Goal: Answer question/provide support: Share knowledge or assist other users

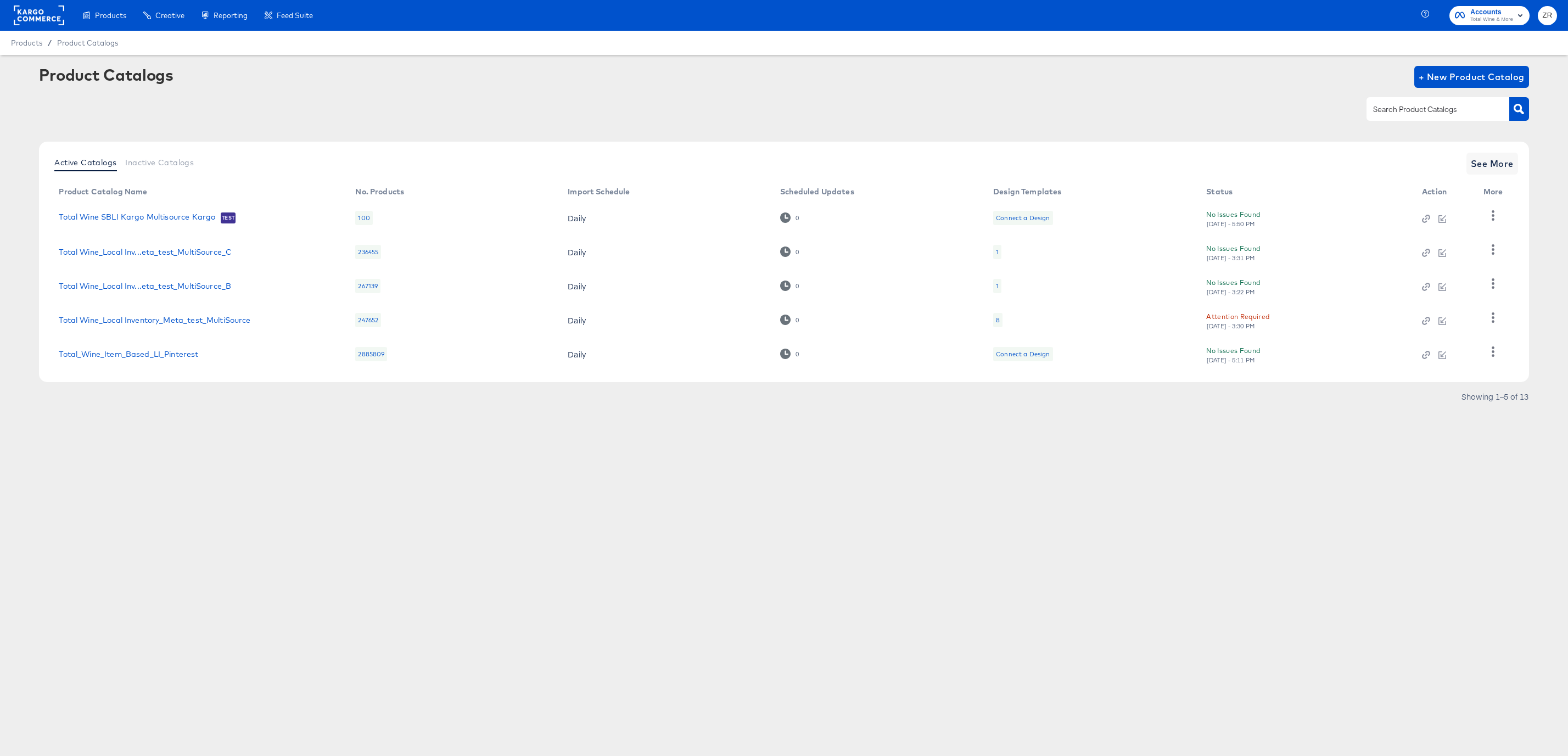
click at [1553, 13] on button "ZR" at bounding box center [1547, 16] width 19 height 19
click at [1512, 110] on link "Internal Dashboard" at bounding box center [1488, 110] width 83 height 19
click at [1497, 131] on li "Logout" at bounding box center [1497, 131] width 102 height 21
click at [1460, 128] on link "Logout" at bounding box center [1467, 130] width 42 height 19
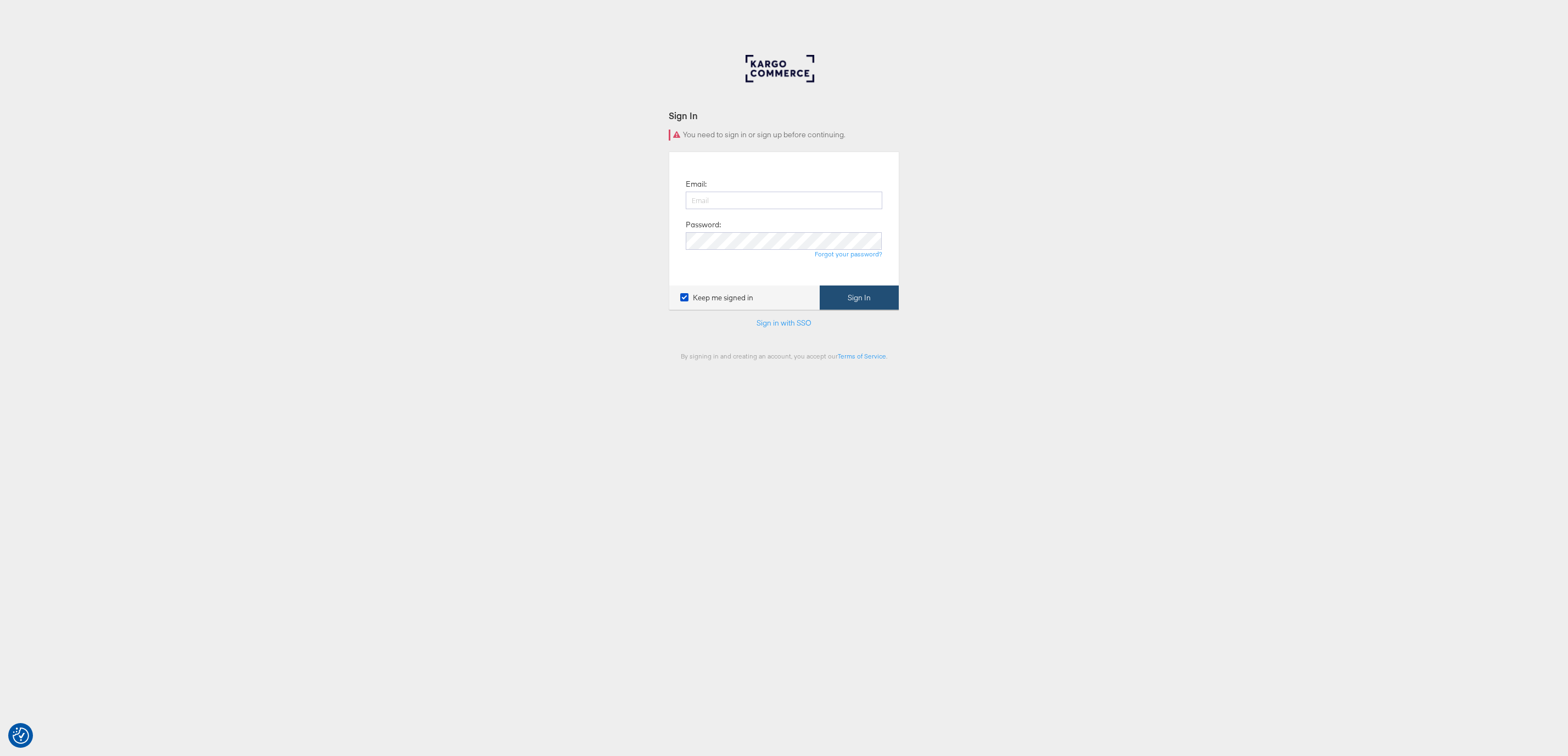
type input "[PERSON_NAME][EMAIL_ADDRESS][PERSON_NAME][DOMAIN_NAME]"
click at [852, 294] on button "Sign In" at bounding box center [859, 298] width 79 height 25
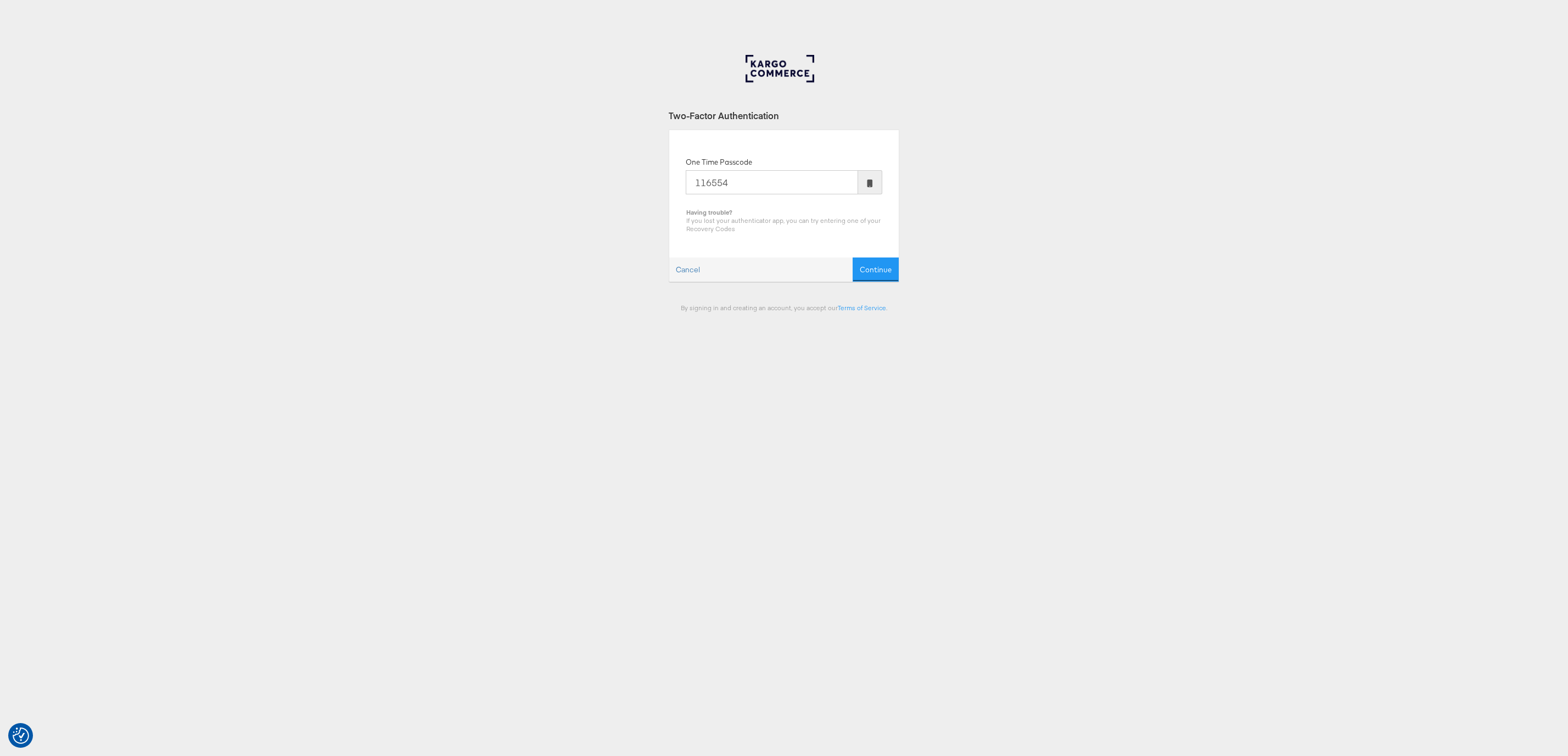
type input "116554"
click at [853, 257] on button "Continue" at bounding box center [876, 270] width 46 height 25
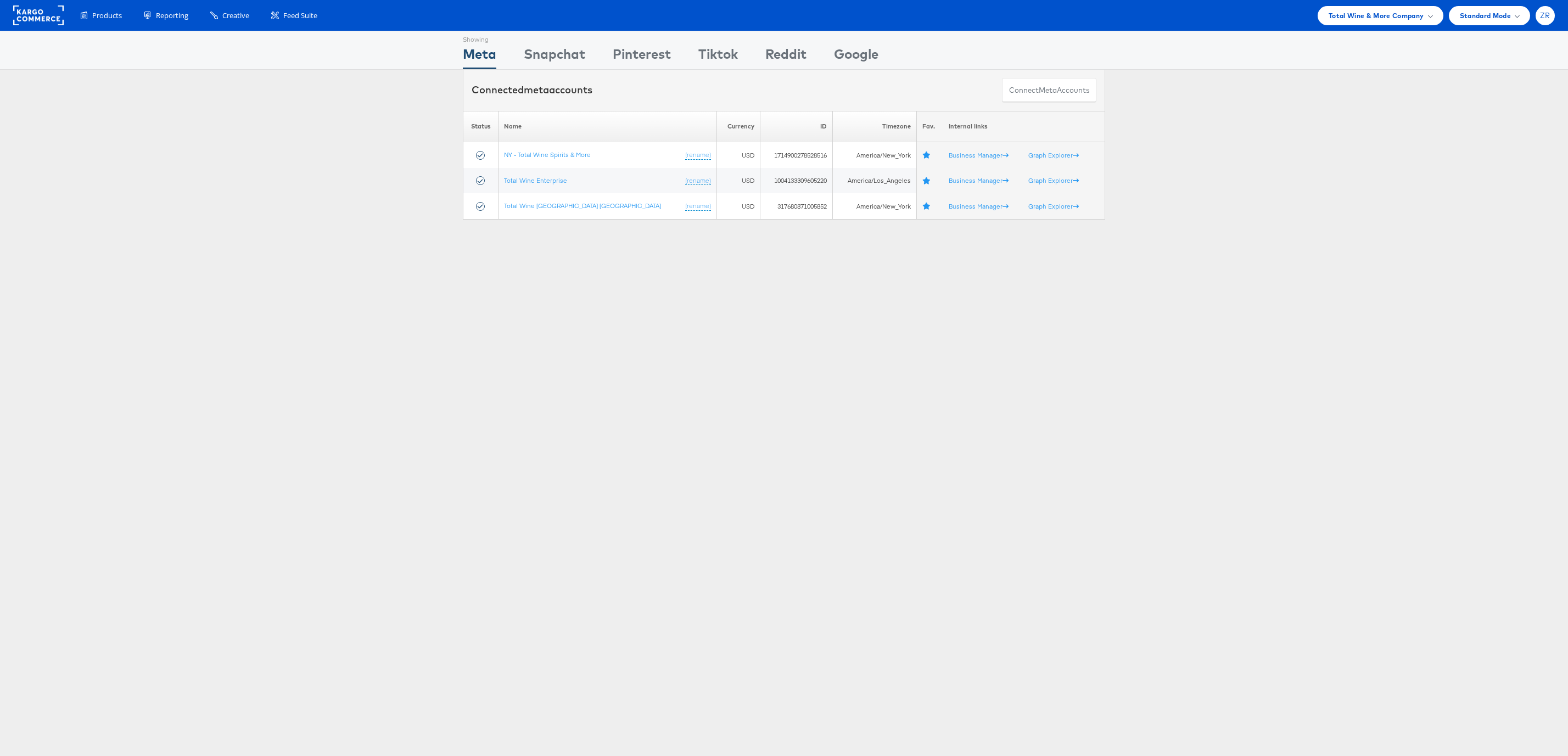
click at [1542, 19] on div "ZR" at bounding box center [1545, 16] width 19 height 19
click at [1511, 108] on link "Internal Dashboard" at bounding box center [1499, 104] width 94 height 11
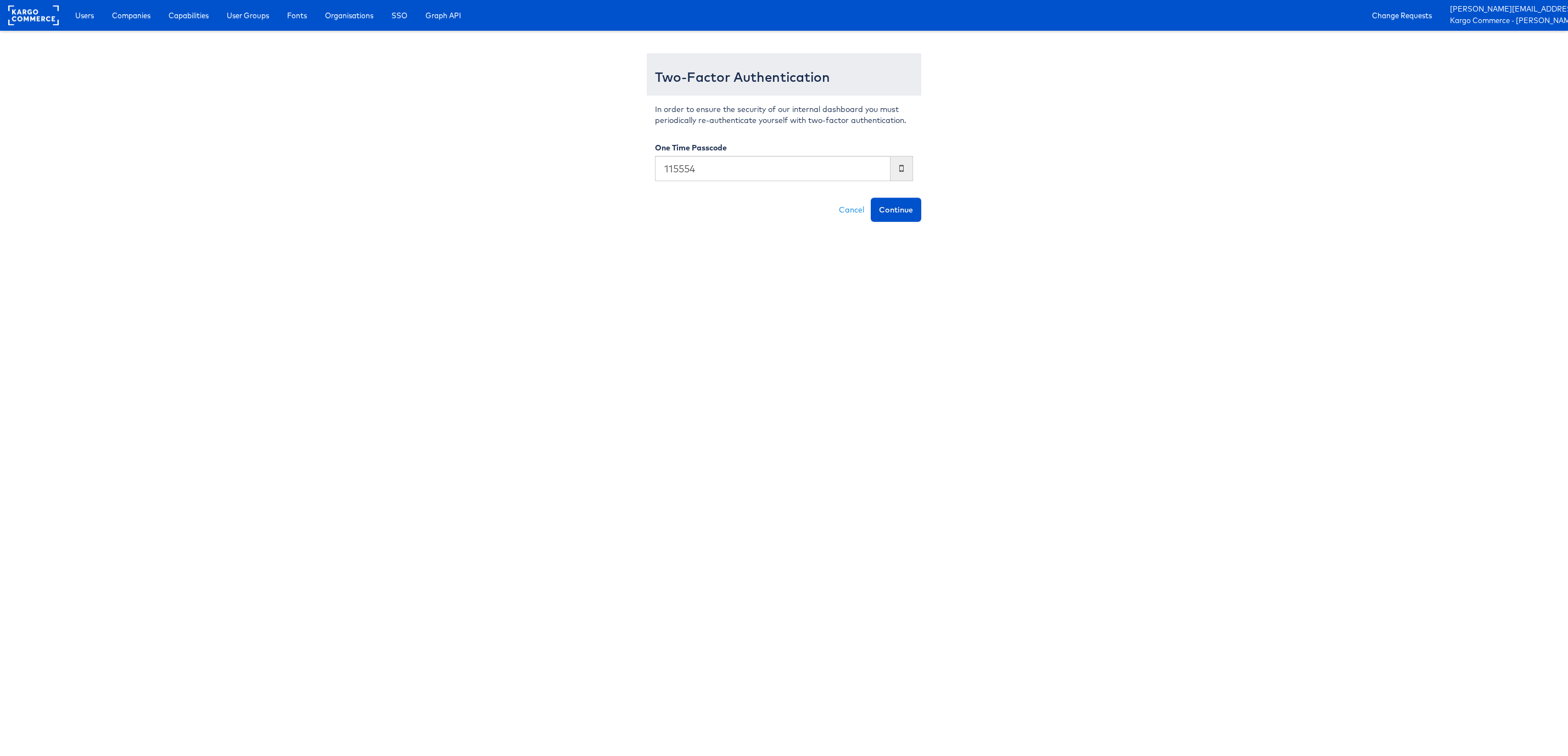
type input "115554"
click at [871, 198] on button "Continue" at bounding box center [896, 210] width 51 height 24
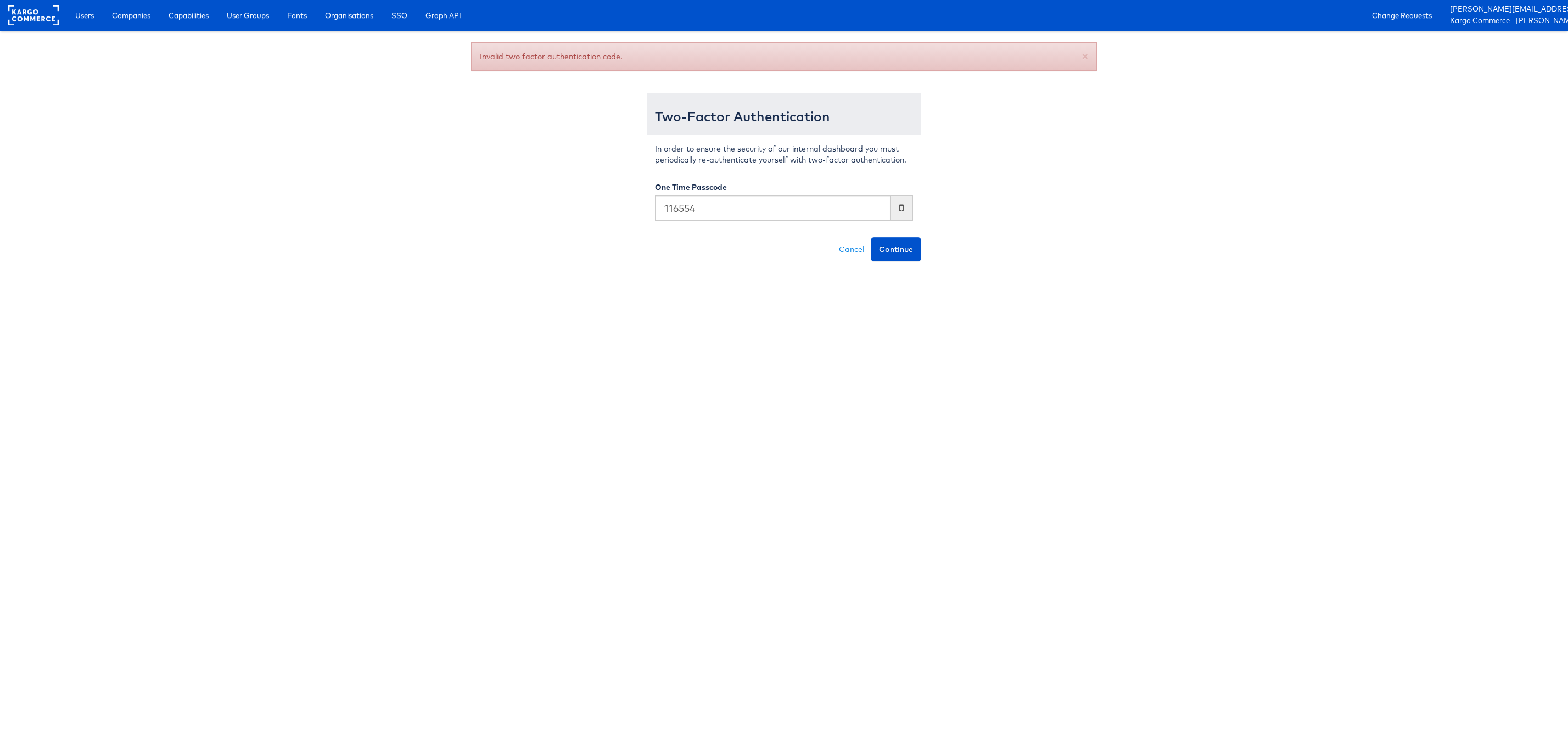
type input "116554"
click at [871, 237] on button "Continue" at bounding box center [896, 250] width 51 height 24
click at [699, 207] on input "text" at bounding box center [772, 208] width 236 height 25
type input "116554"
click at [871, 237] on button "Continue" at bounding box center [896, 250] width 51 height 24
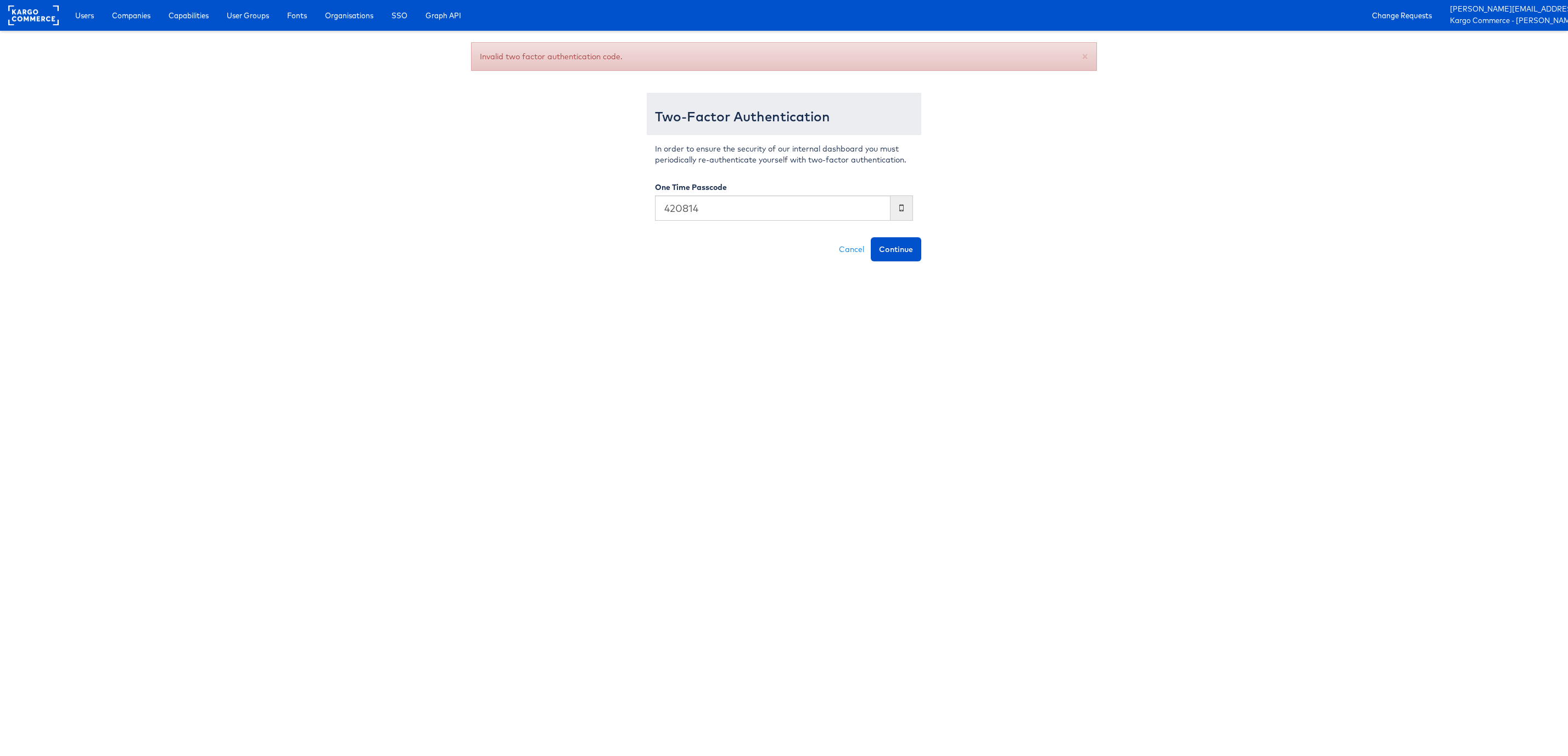
type input "420814"
click at [871, 237] on button "Continue" at bounding box center [896, 250] width 51 height 24
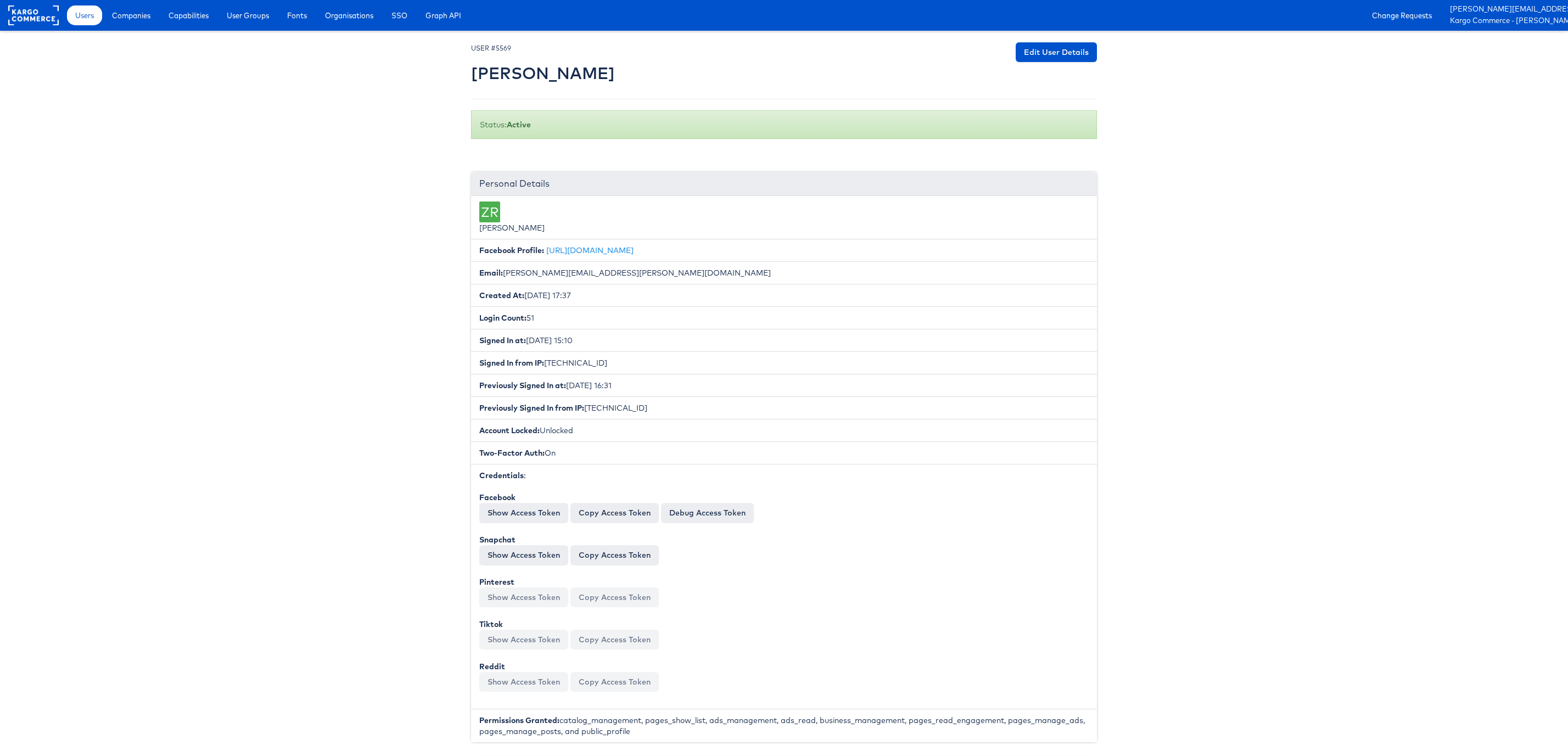
click at [89, 27] on div "Users Companies Capabilities User Groups Fonts Organisations SSO Graph API Chan…" at bounding box center [814, 15] width 1507 height 31
click at [85, 19] on span "Users" at bounding box center [85, 15] width 19 height 11
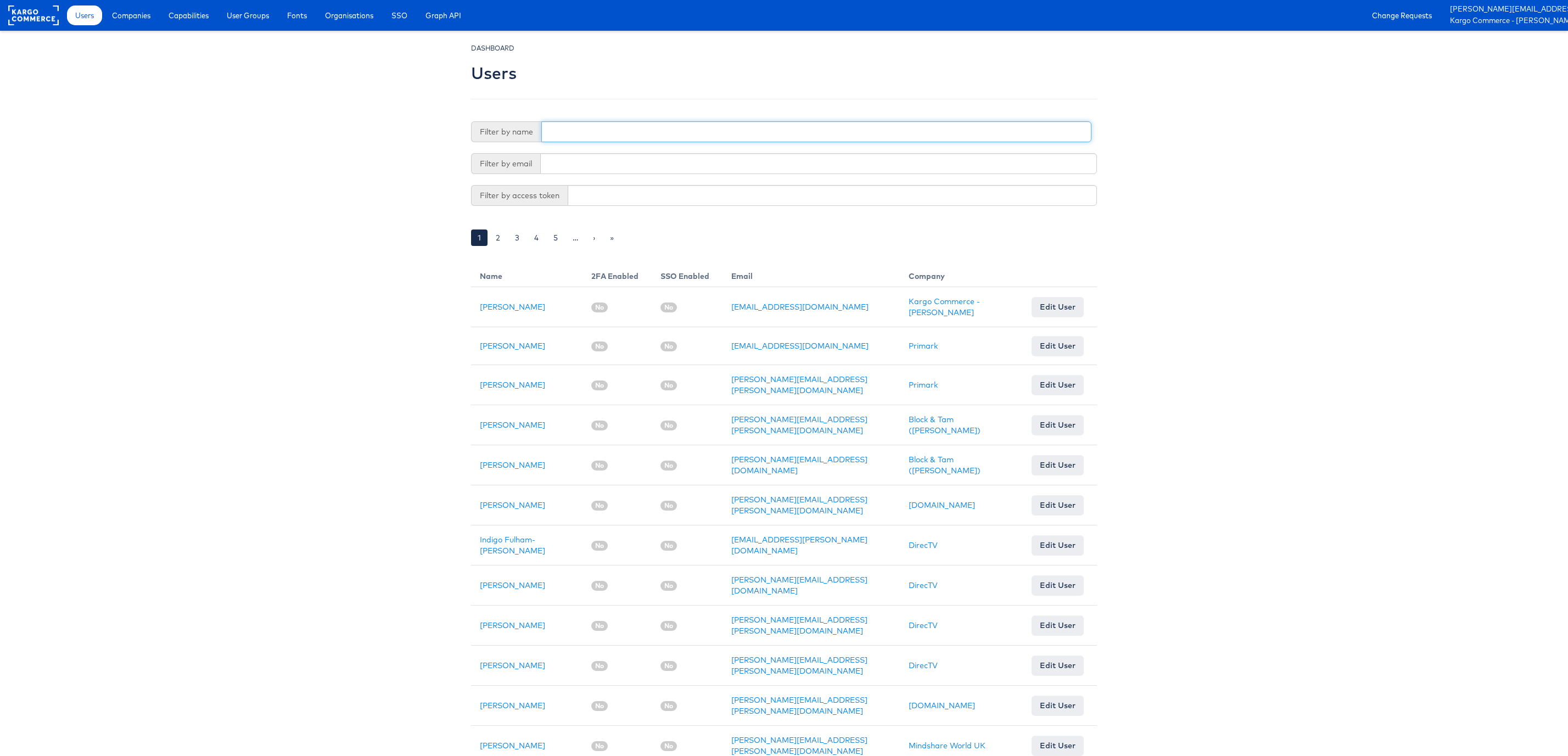
click at [614, 133] on input "text" at bounding box center [816, 131] width 550 height 21
type input "r"
type input "Tori"
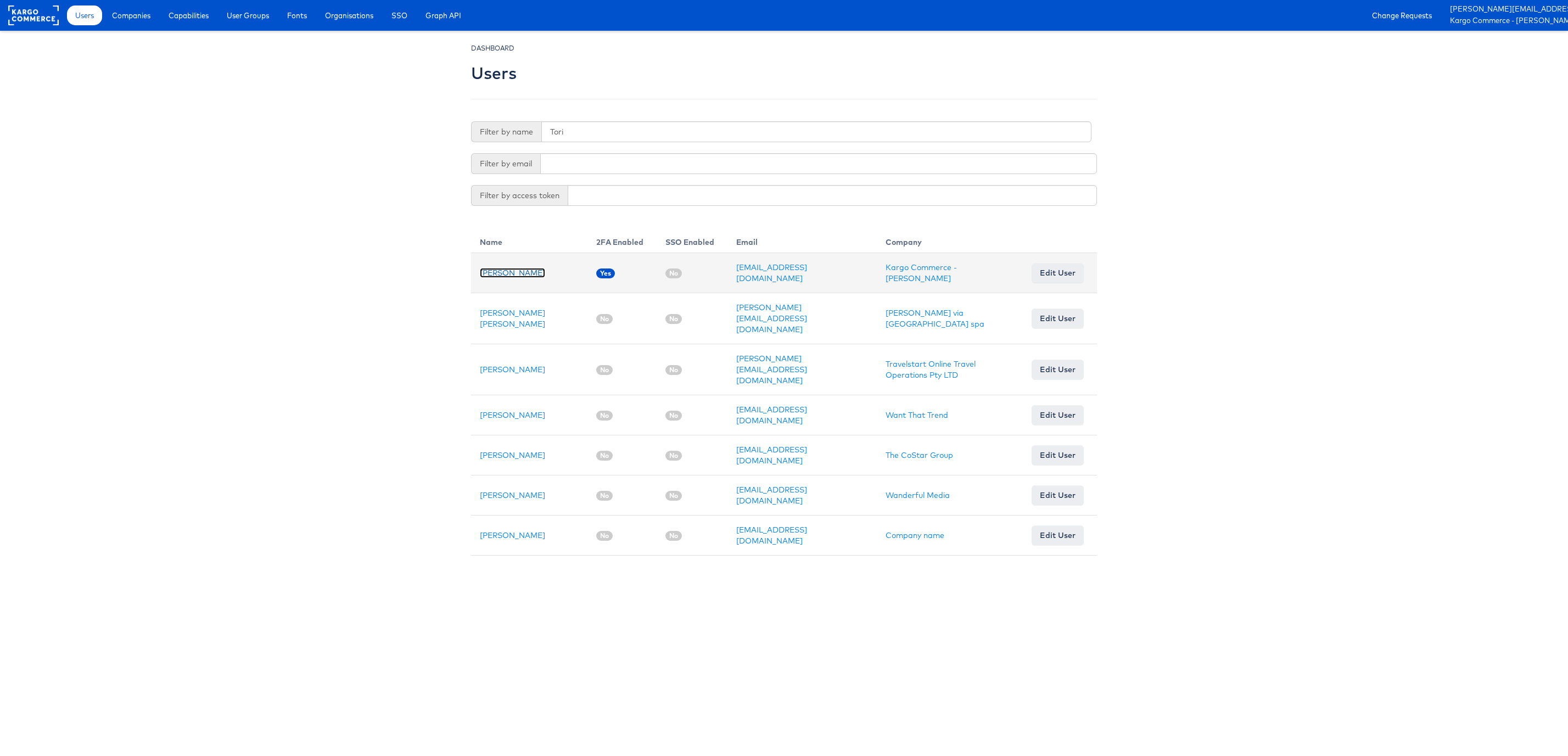
click at [499, 276] on link "[PERSON_NAME]" at bounding box center [512, 273] width 65 height 10
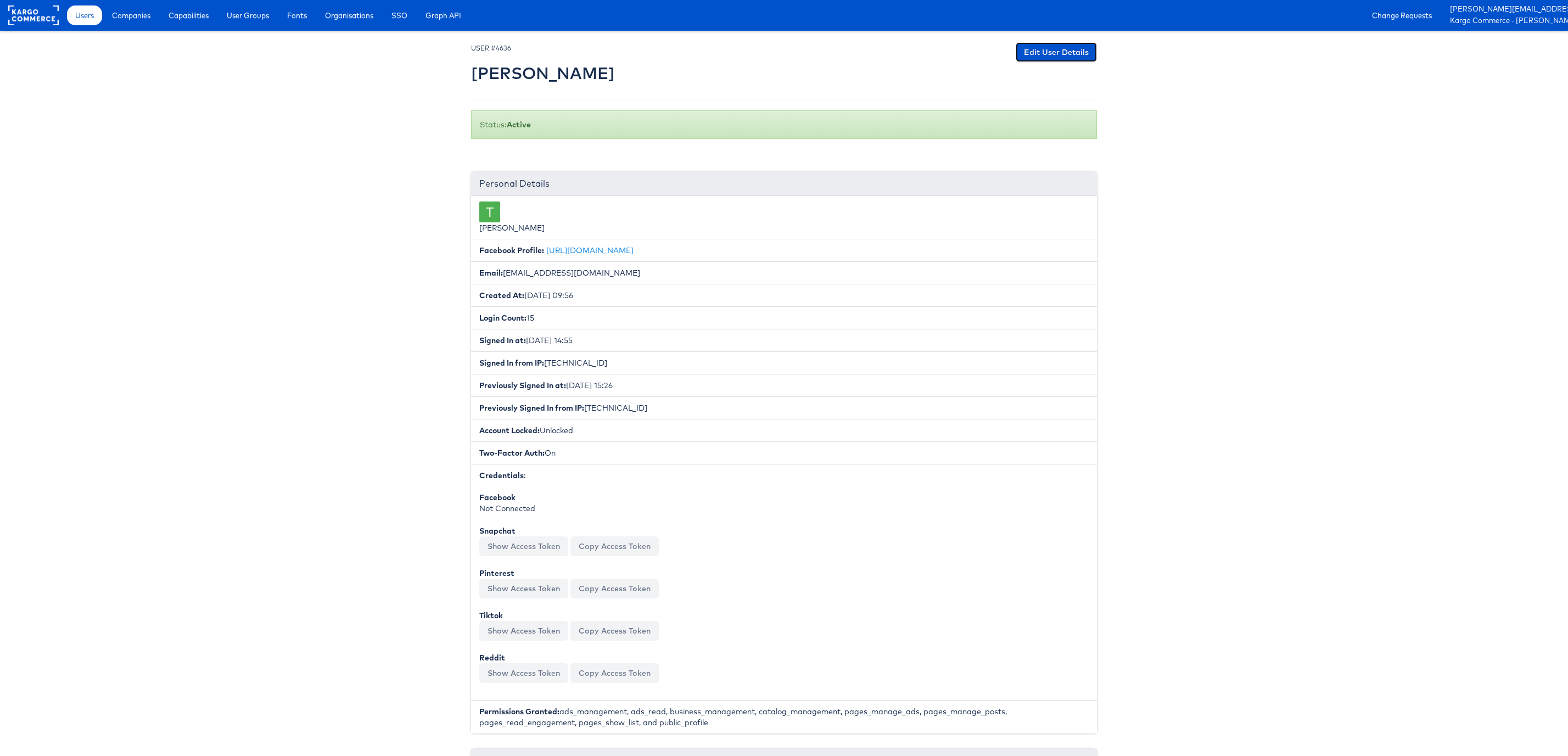
click at [1059, 50] on link "Edit User Details" at bounding box center [1056, 52] width 81 height 19
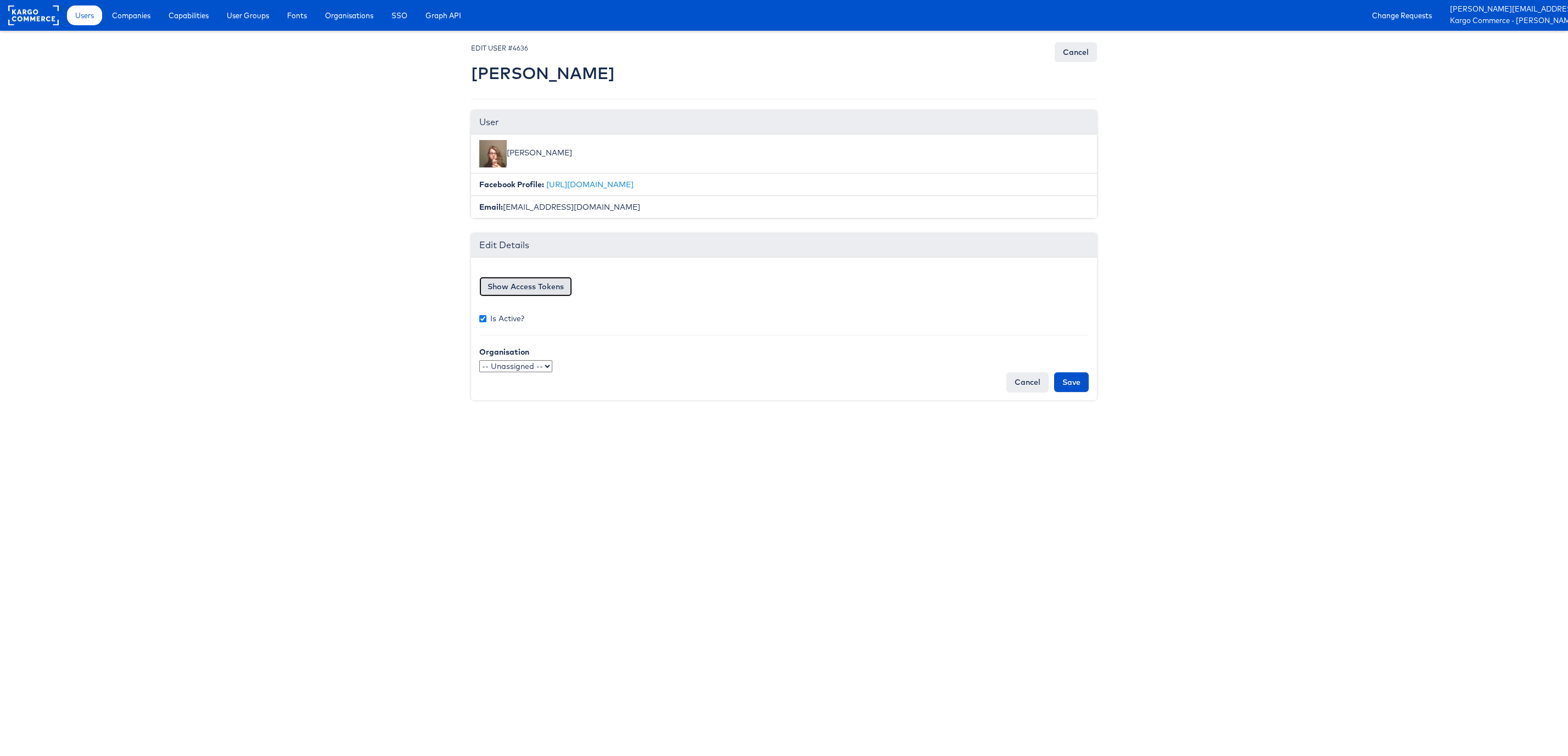
click at [559, 290] on button "Show Access Tokens" at bounding box center [525, 287] width 93 height 19
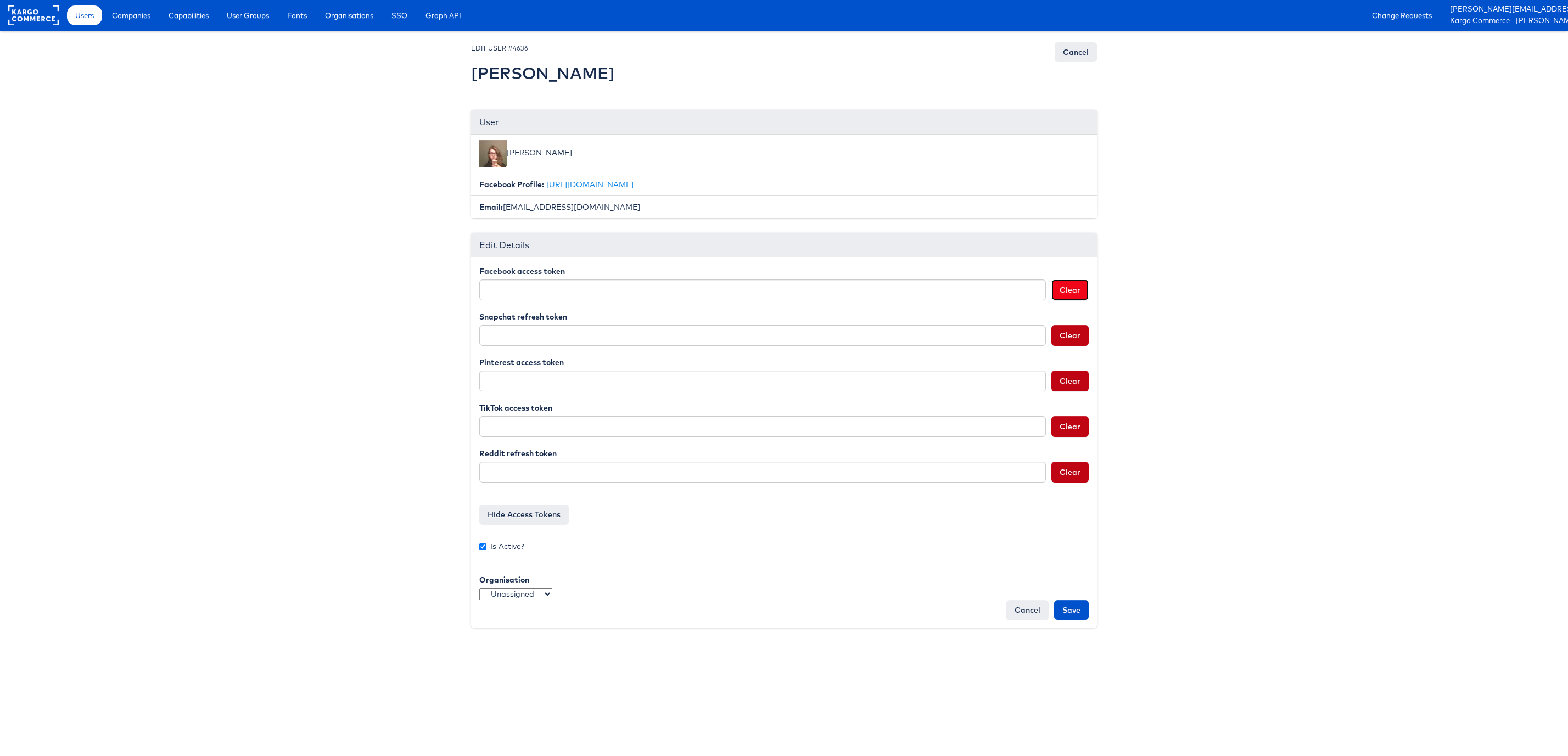
click at [1071, 290] on button "Clear" at bounding box center [1069, 290] width 37 height 21
